Goal: Information Seeking & Learning: Learn about a topic

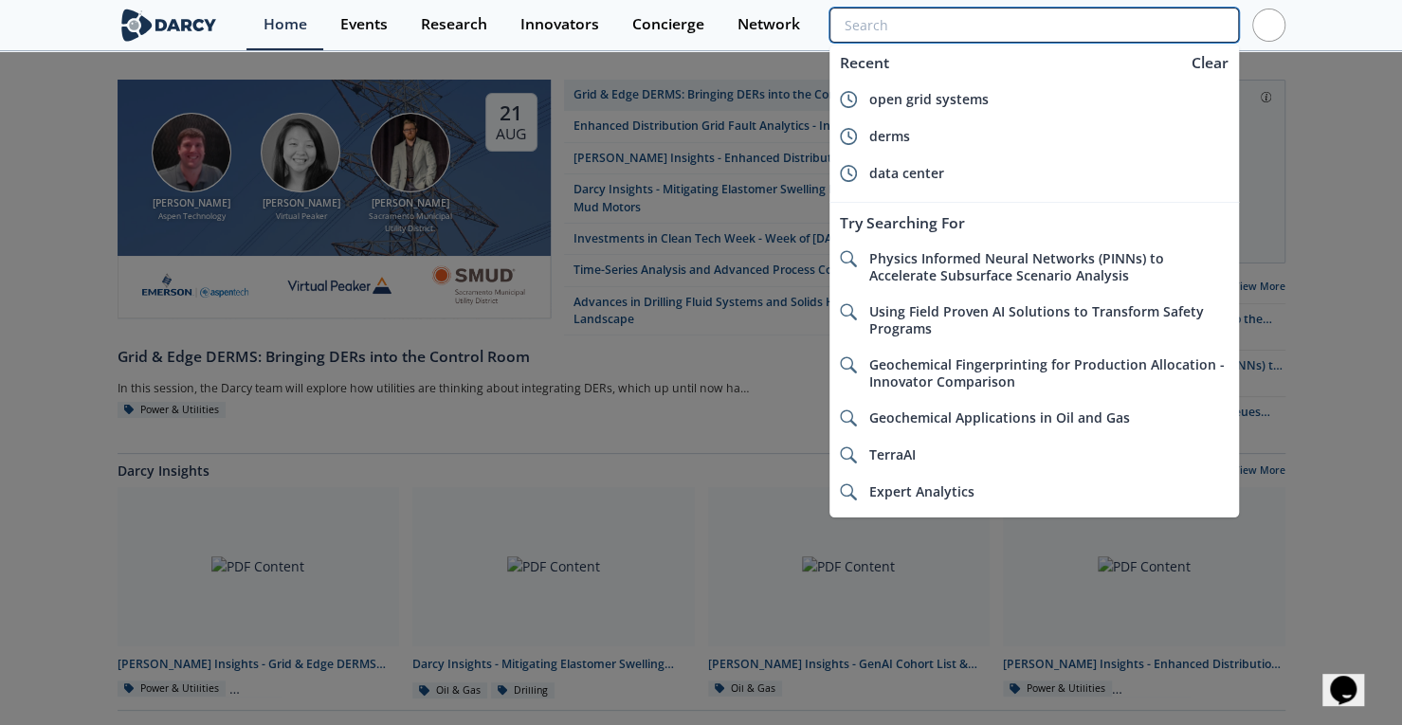
click at [1114, 18] on input "search" at bounding box center [1033, 25] width 408 height 35
type input "g"
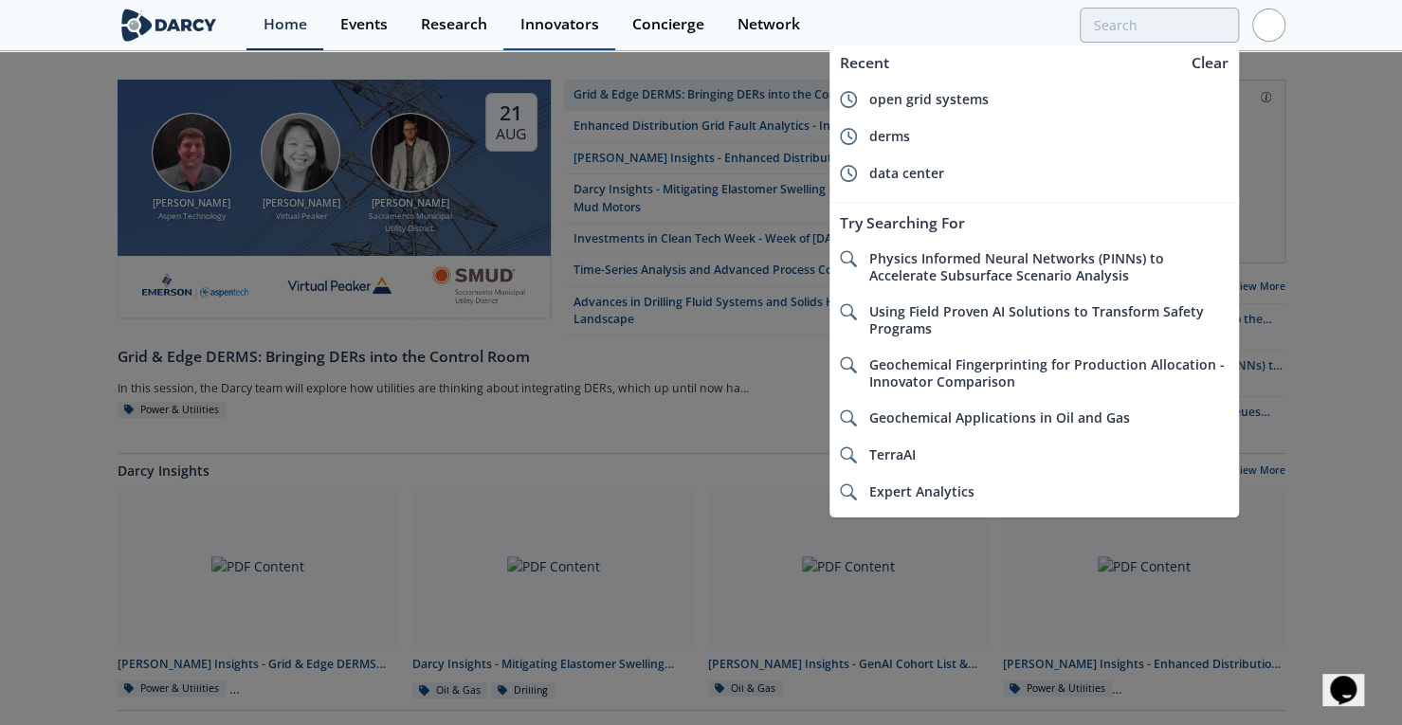
click at [552, 26] on div "Innovators" at bounding box center [559, 24] width 79 height 15
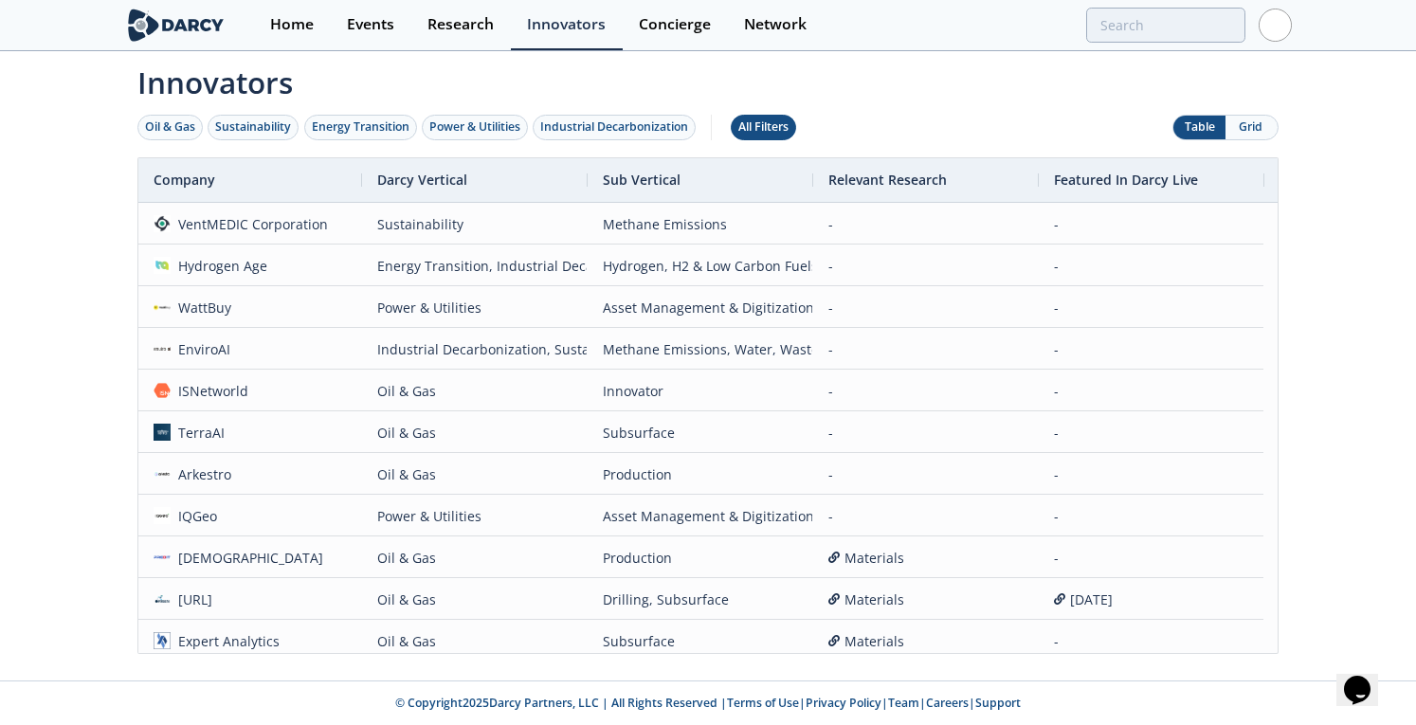
click at [758, 134] on div "All Filters" at bounding box center [763, 126] width 50 height 17
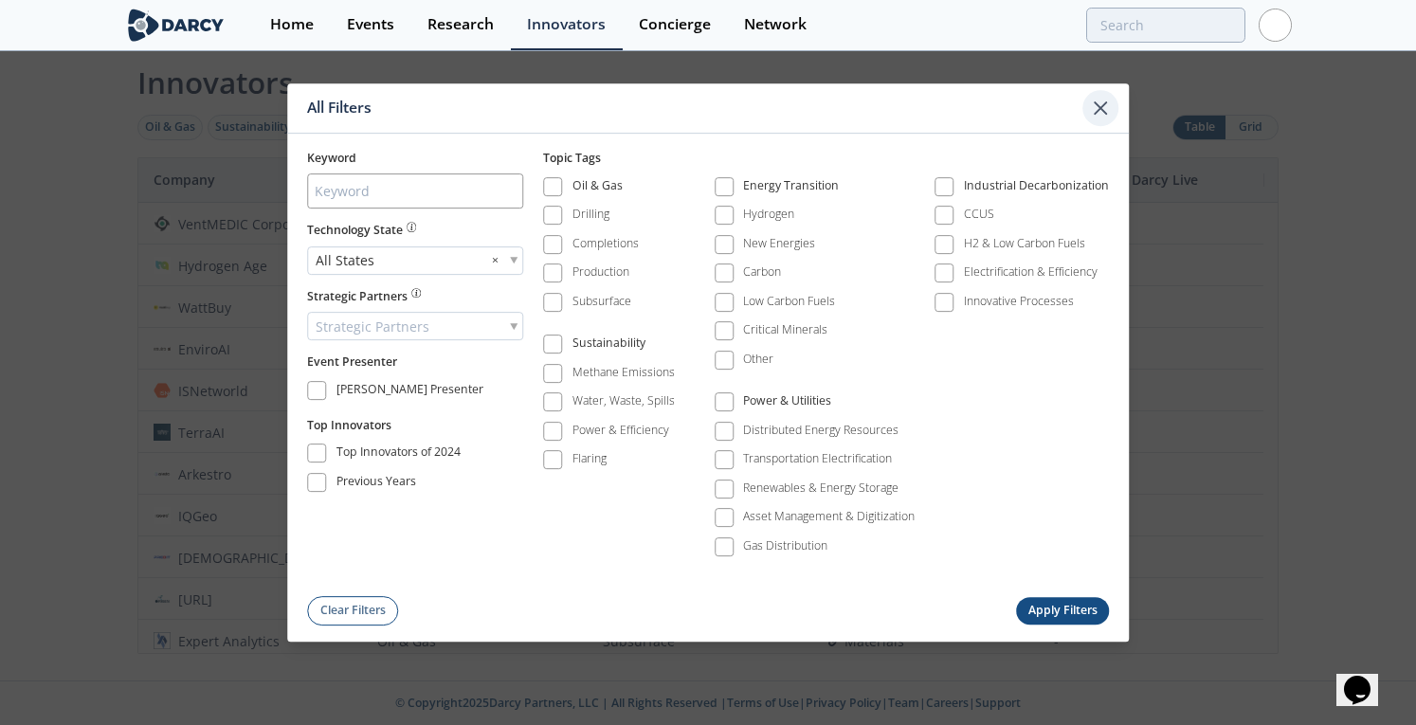
click at [1108, 115] on icon at bounding box center [1100, 108] width 23 height 23
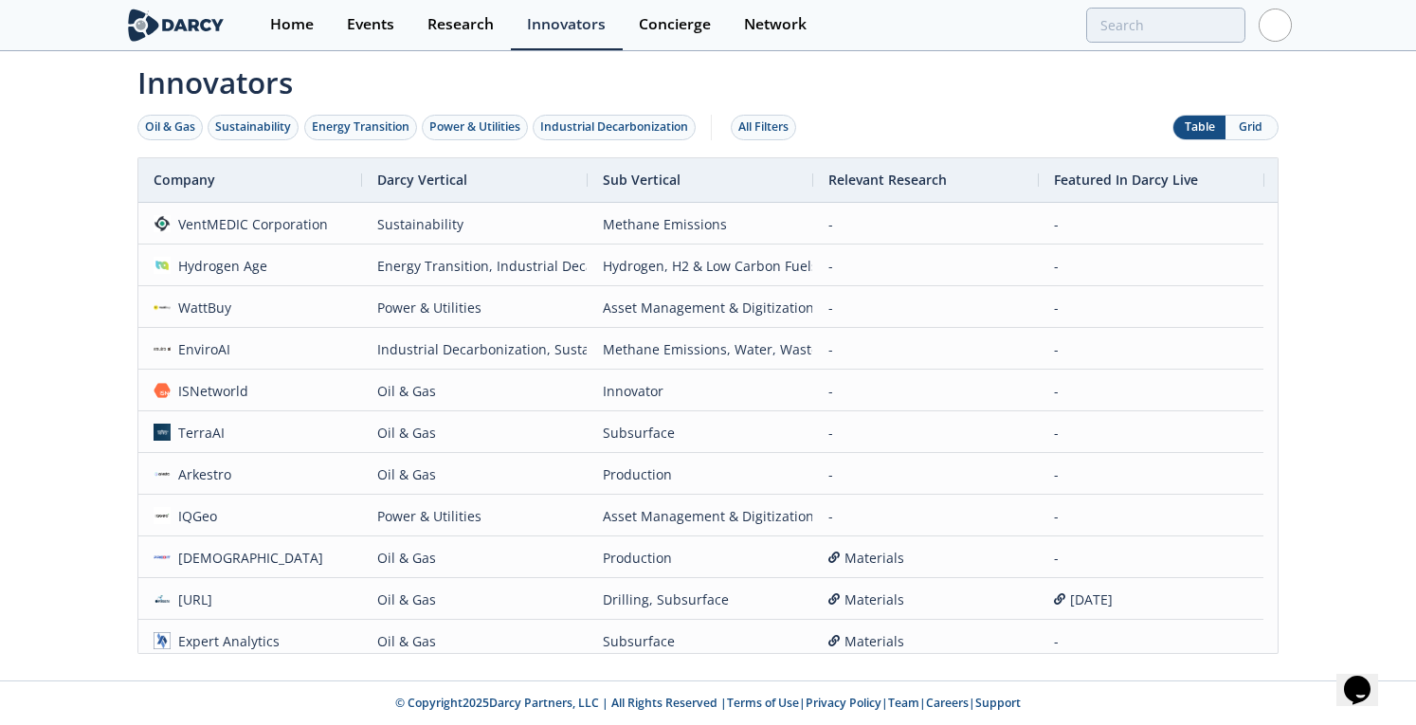
click at [1241, 122] on button "Grid" at bounding box center [1251, 128] width 52 height 24
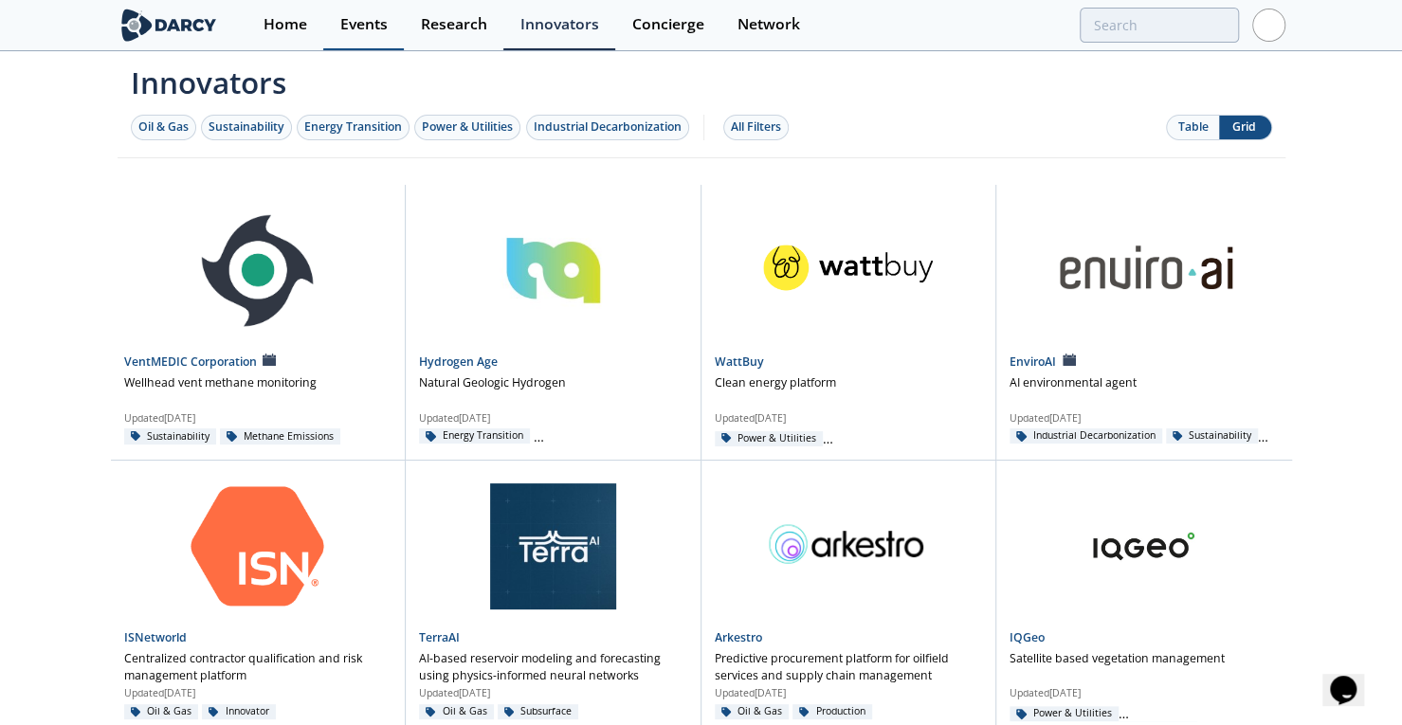
click at [362, 24] on div "Events" at bounding box center [363, 24] width 47 height 15
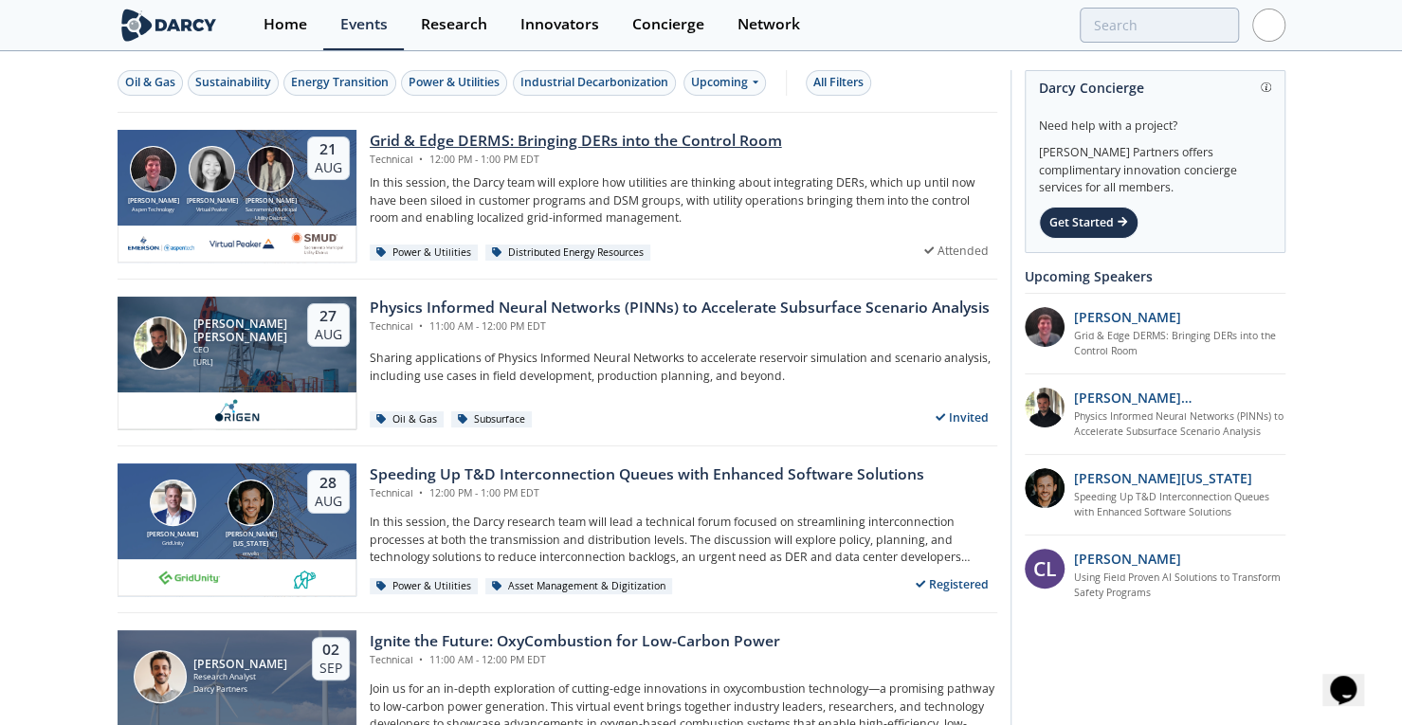
click at [417, 136] on div "Grid & Edge DERMS: Bringing DERs into the Control Room" at bounding box center [576, 141] width 412 height 23
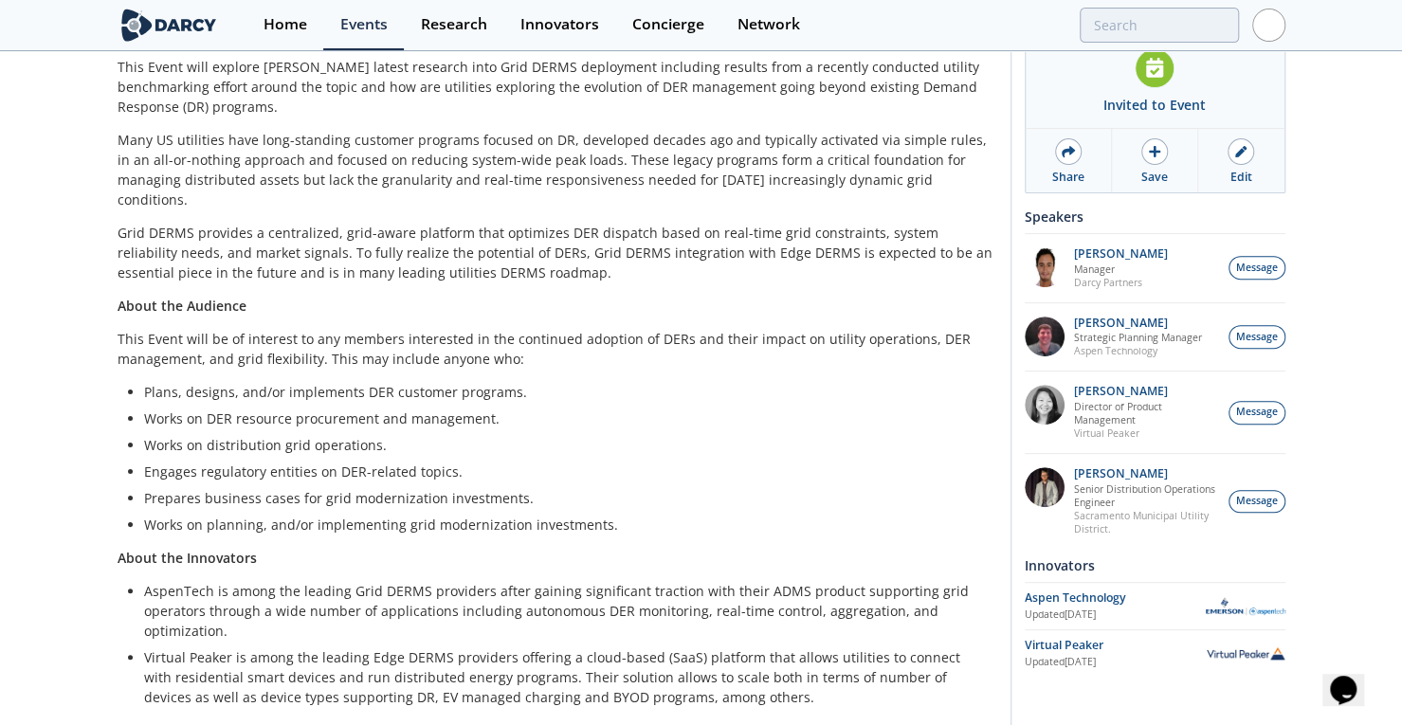
scroll to position [320, 0]
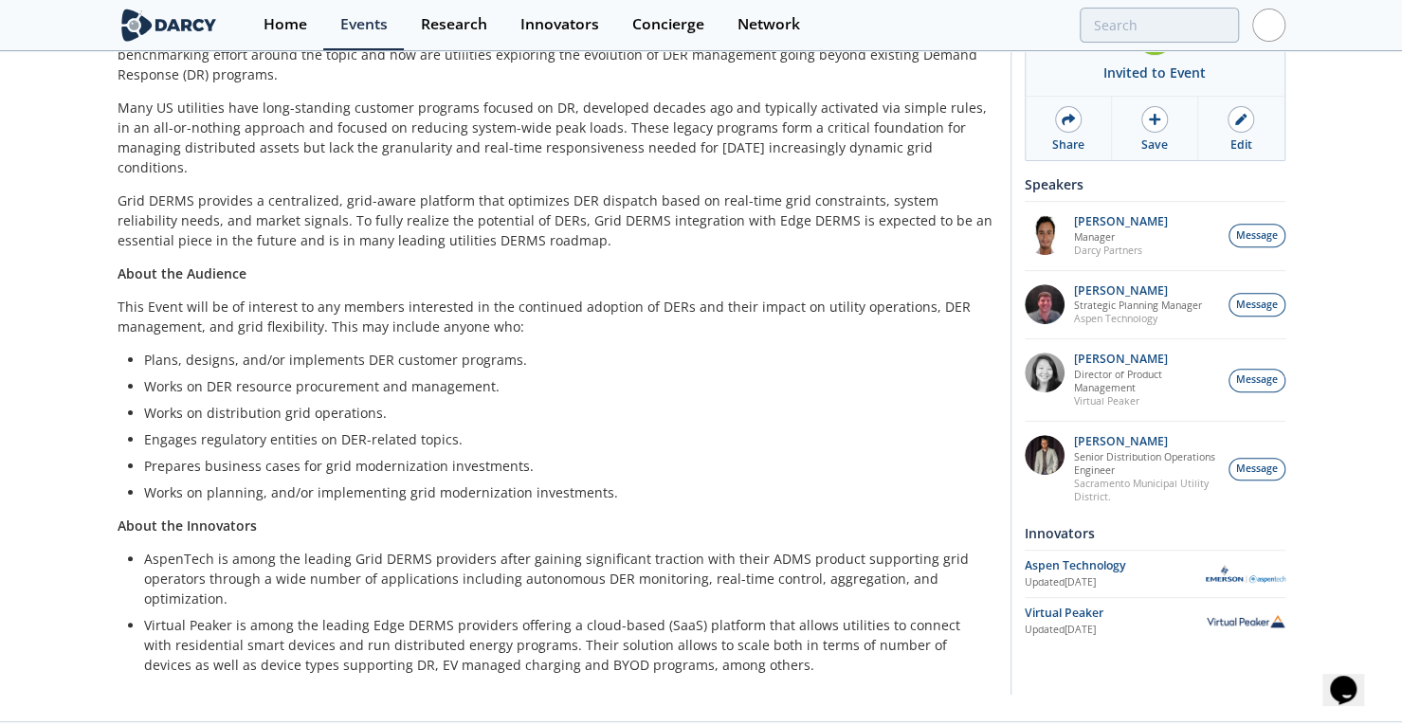
drag, startPoint x: 1383, startPoint y: 527, endPoint x: 1385, endPoint y: 583, distance: 56.0
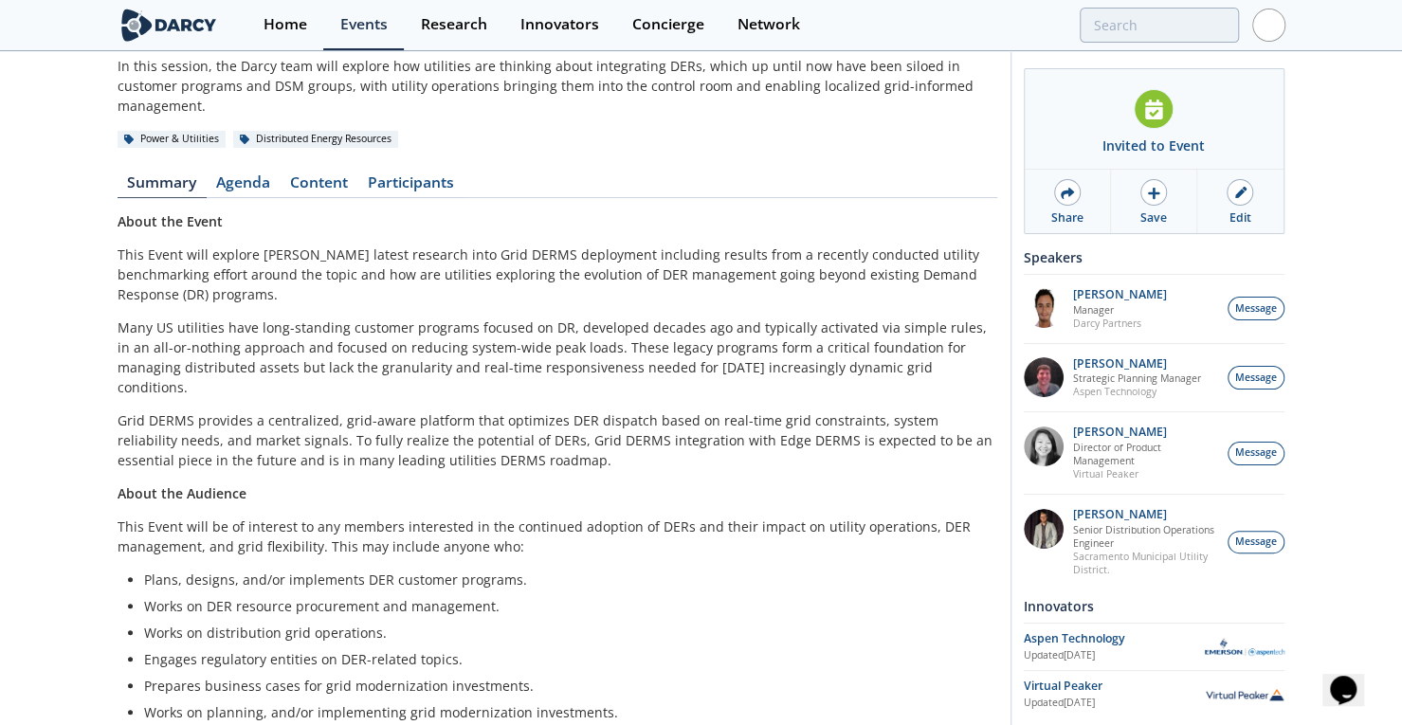
scroll to position [0, 0]
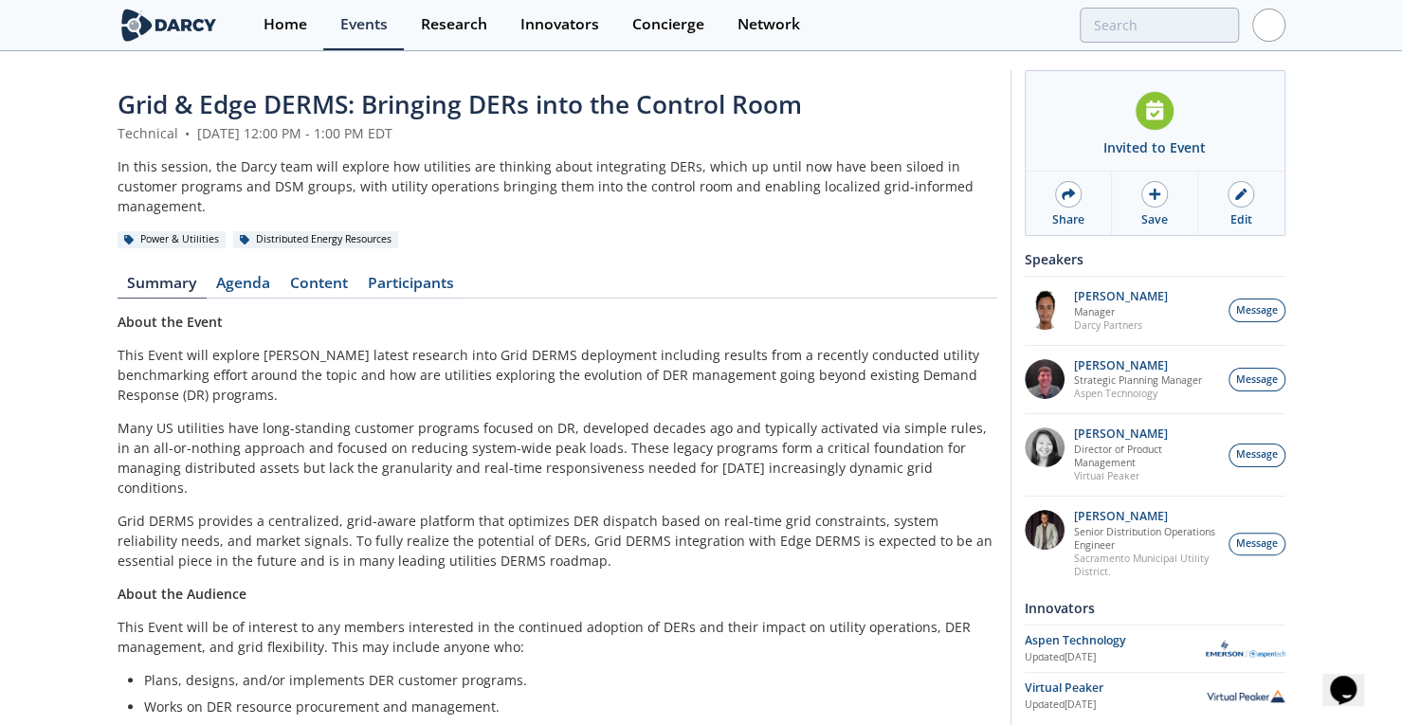
drag, startPoint x: 1373, startPoint y: 530, endPoint x: 1380, endPoint y: 306, distance: 223.7
